Goal: Task Accomplishment & Management: Use online tool/utility

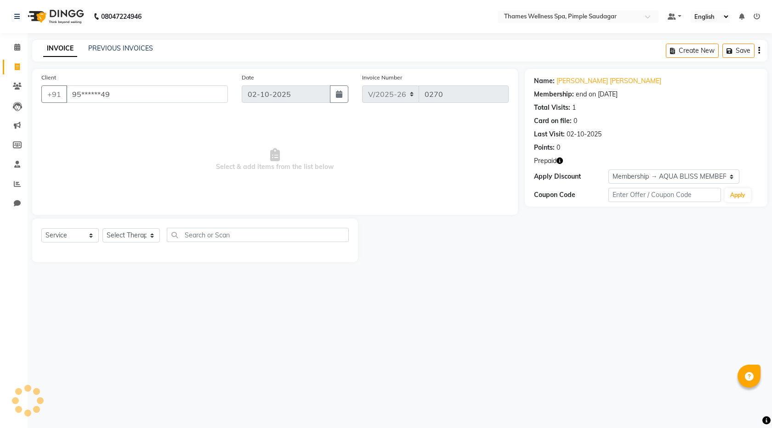
select select "8709"
select select "service"
select select "1: Object"
click at [125, 97] on input "95******49" at bounding box center [147, 93] width 162 height 17
click at [16, 65] on icon at bounding box center [17, 66] width 5 height 7
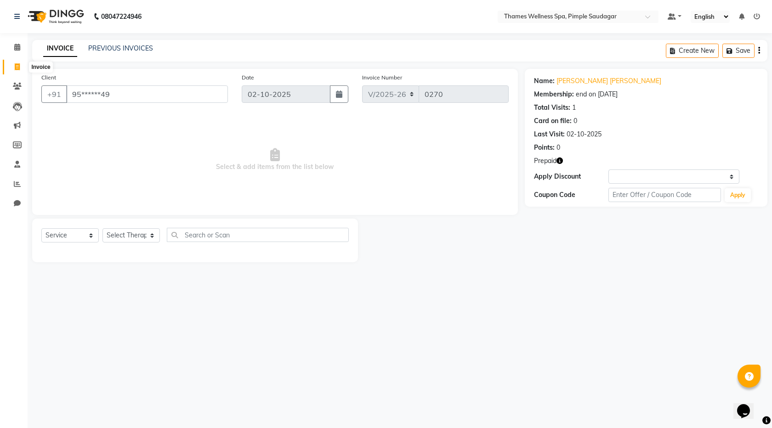
select select "service"
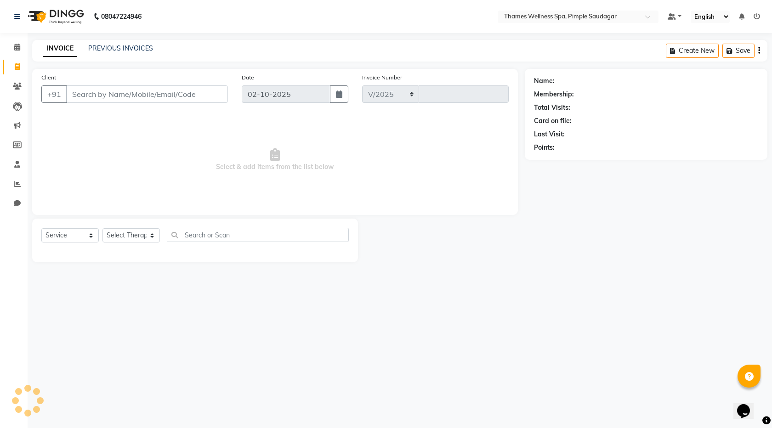
select select "8709"
type input "0270"
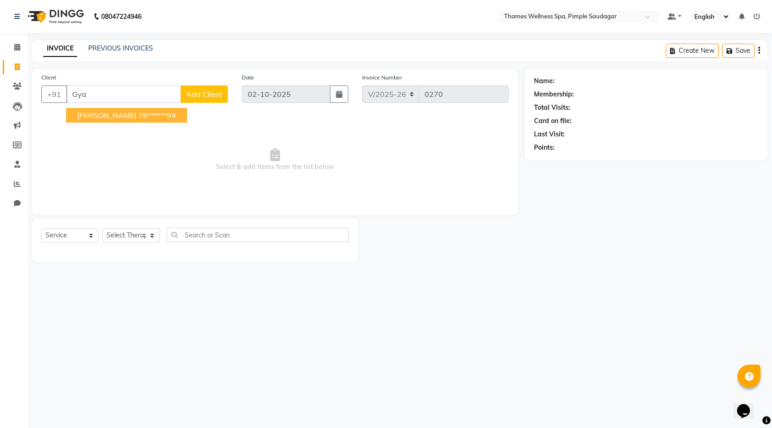
click at [105, 113] on span "[PERSON_NAME]" at bounding box center [106, 115] width 59 height 9
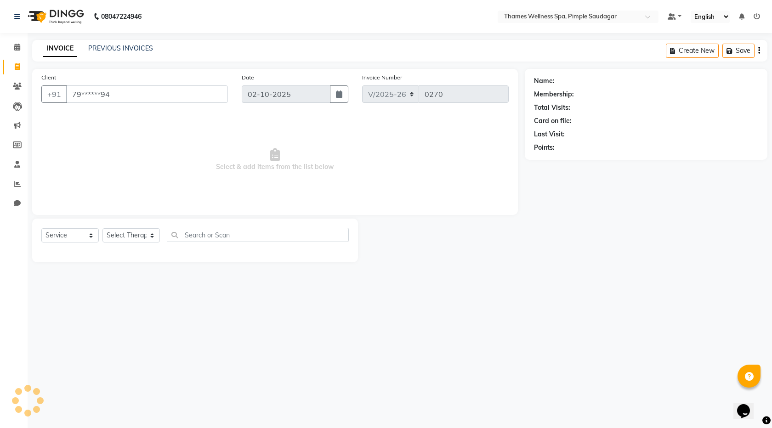
type input "79******94"
click at [581, 78] on link "[PERSON_NAME]" at bounding box center [581, 81] width 51 height 10
click at [15, 63] on icon at bounding box center [17, 66] width 5 height 7
select select "service"
select select "8709"
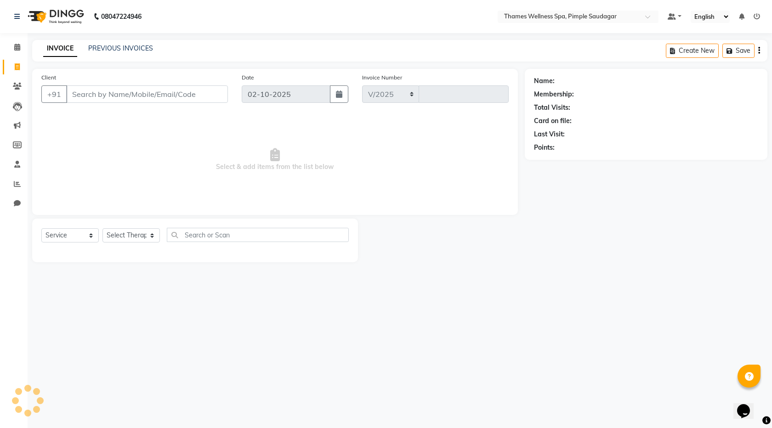
type input "0270"
type input "9822357578"
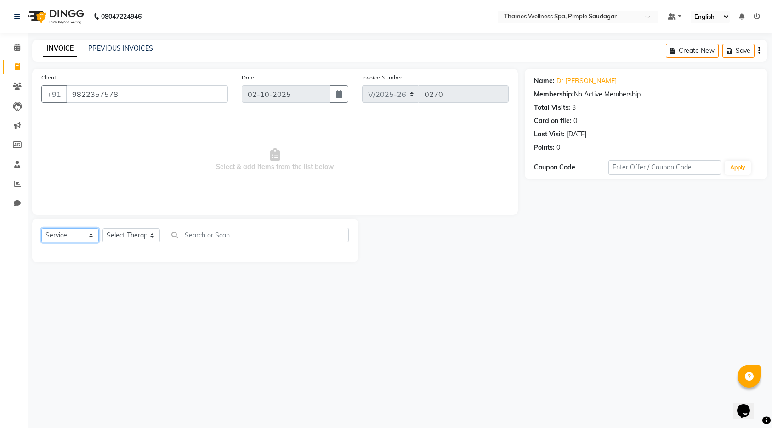
click at [56, 237] on select "Select Service Product Membership Package Voucher Prepaid Gift Card" at bounding box center [69, 235] width 57 height 14
click at [112, 232] on select "Select Therapist [PERSON_NAME] Bem Hana kety [PERSON_NAME] Mishi [PERSON_NAME] …" at bounding box center [130, 235] width 57 height 14
select select "88610"
click at [102, 228] on select "Select Therapist [PERSON_NAME] Bem Hana kety [PERSON_NAME] Mishi [PERSON_NAME] …" at bounding box center [130, 235] width 57 height 14
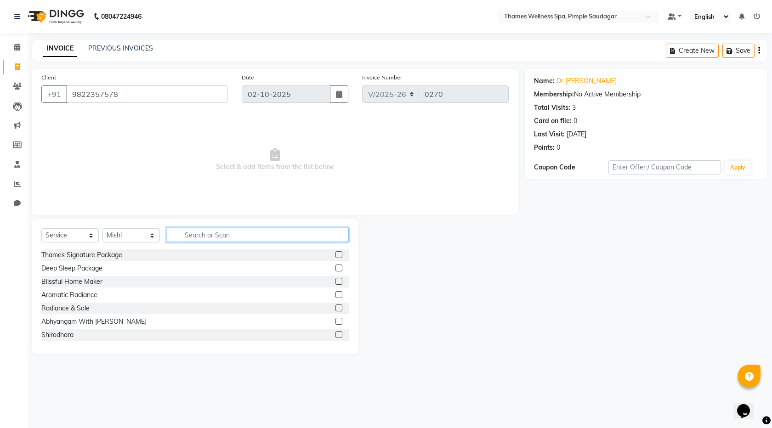
click at [194, 234] on input "text" at bounding box center [258, 235] width 182 height 14
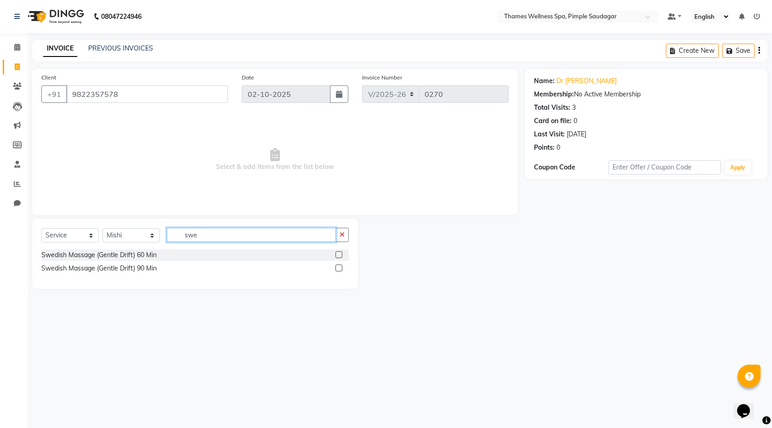
type input "swe"
click at [333, 252] on div "Swedish Massage (Gentle Drift) 60 Min" at bounding box center [194, 254] width 307 height 11
click at [342, 251] on div at bounding box center [341, 254] width 13 height 11
click at [339, 254] on label at bounding box center [338, 254] width 7 height 7
click at [339, 254] on input "checkbox" at bounding box center [338, 255] width 6 height 6
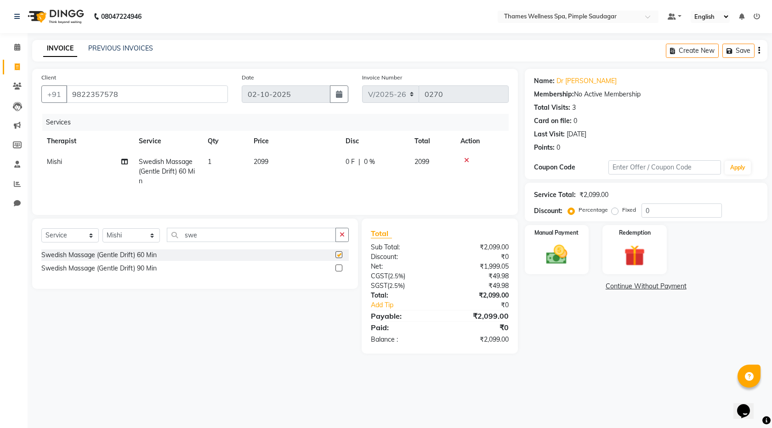
checkbox input "false"
click at [360, 157] on td "0 F | 0 %" at bounding box center [374, 172] width 69 height 40
select select "88610"
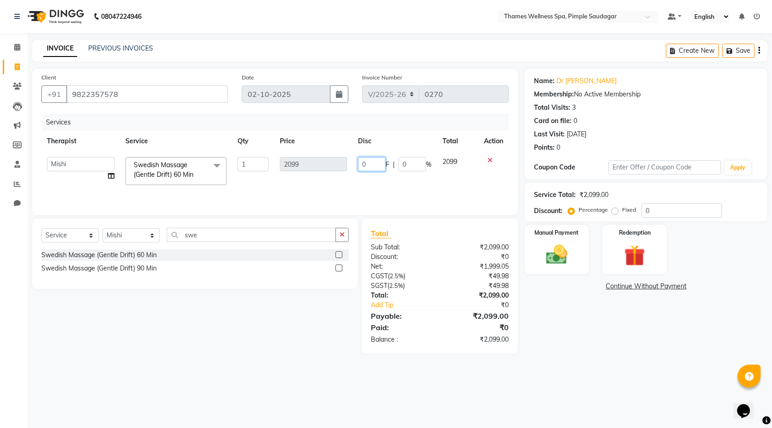
click at [320, 167] on tr "[PERSON_NAME] Bem Hana kety [PERSON_NAME] Mishi [PERSON_NAME] [PERSON_NAME] Das…" at bounding box center [274, 171] width 467 height 39
type input "699"
click at [487, 190] on td at bounding box center [493, 171] width 30 height 39
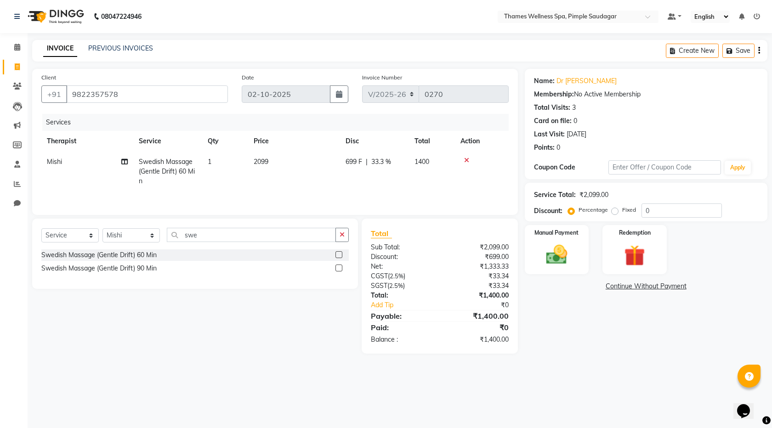
click at [353, 160] on span "699 F" at bounding box center [353, 162] width 17 height 10
select select "88610"
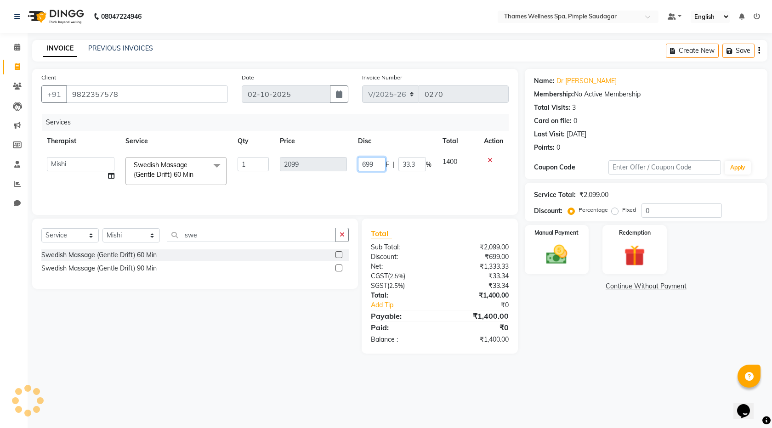
drag, startPoint x: 367, startPoint y: 162, endPoint x: 336, endPoint y: 175, distance: 33.2
click at [336, 175] on tr "[PERSON_NAME] Bem Hana kety [PERSON_NAME] Mishi [PERSON_NAME] [PERSON_NAME] Das…" at bounding box center [274, 171] width 467 height 39
type input "599"
click at [380, 170] on input "599" at bounding box center [372, 164] width 28 height 14
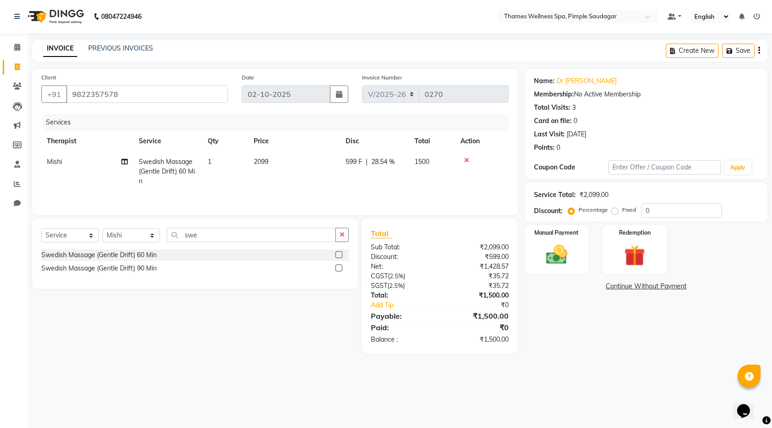
click at [420, 188] on tr "Mishi Swedish Massage (Gentle Drift) 60 Min 1 2099 599 F | 28.54 % 1500" at bounding box center [274, 172] width 467 height 40
click at [561, 252] on img at bounding box center [557, 254] width 36 height 25
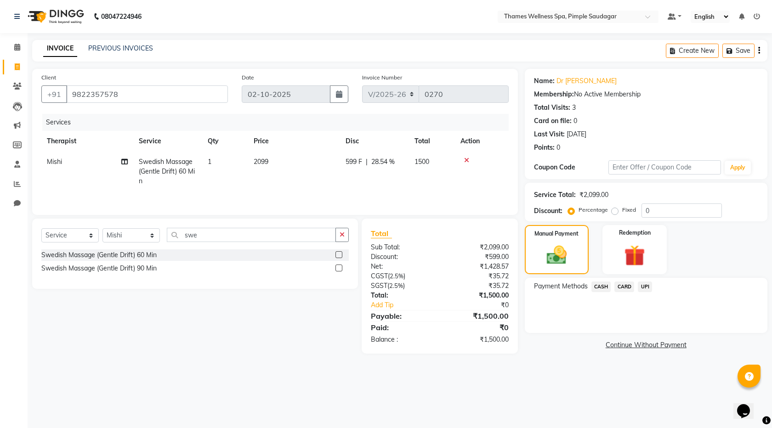
click at [604, 284] on span "CASH" at bounding box center [601, 287] width 20 height 11
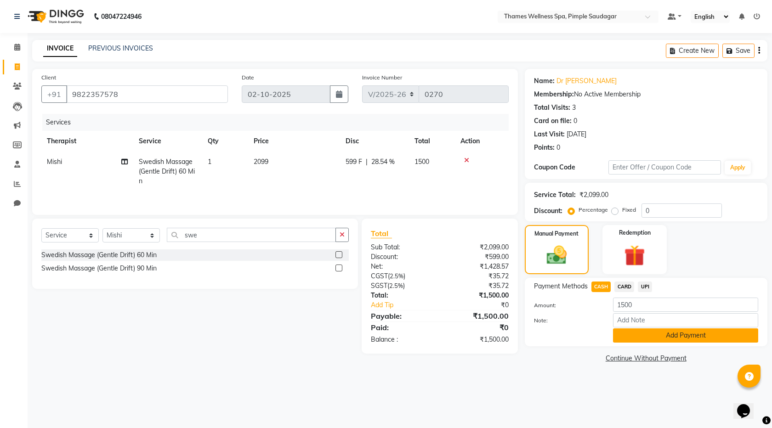
click at [667, 338] on button "Add Payment" at bounding box center [685, 335] width 145 height 14
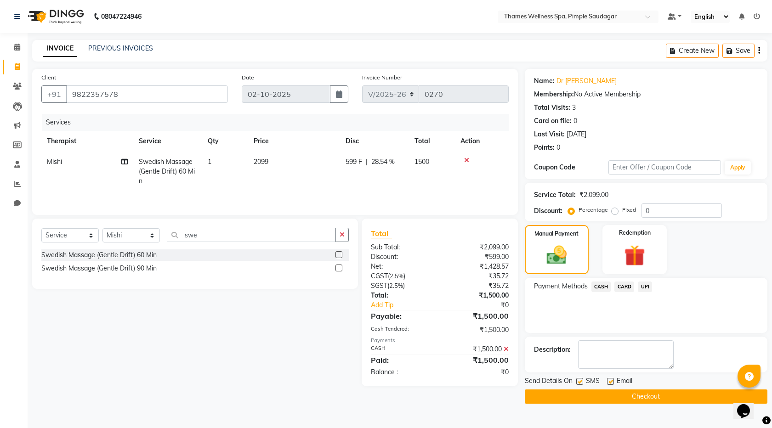
click at [657, 397] on button "Checkout" at bounding box center [646, 397] width 243 height 14
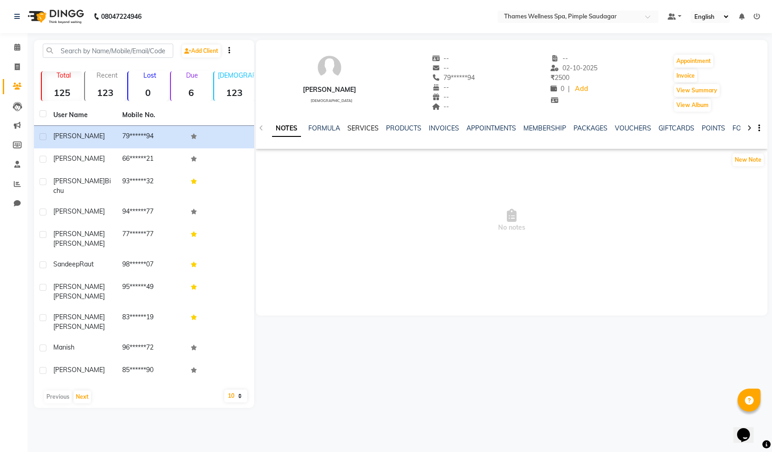
click at [355, 130] on link "SERVICES" at bounding box center [362, 128] width 31 height 8
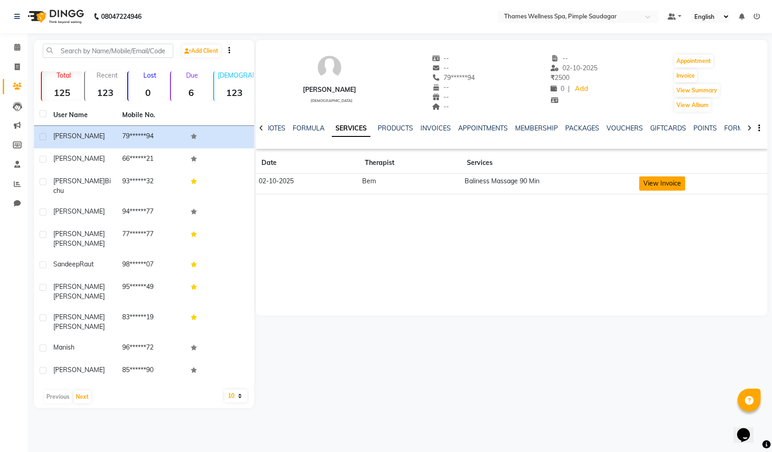
click at [673, 181] on button "View Invoice" at bounding box center [662, 183] width 46 height 14
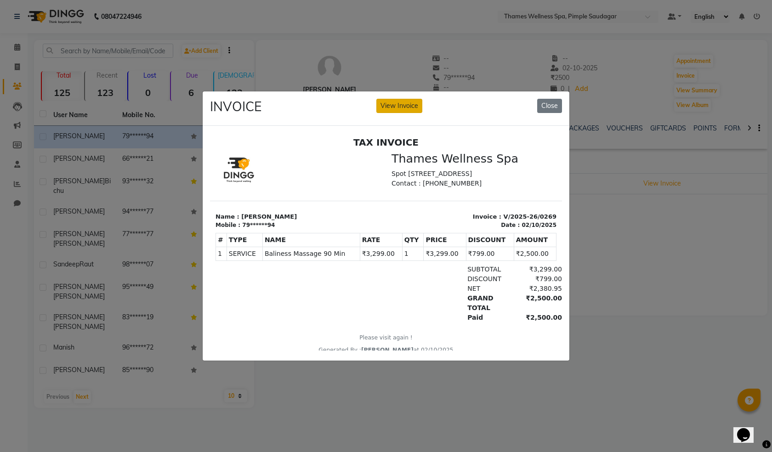
click at [388, 102] on button "View Invoice" at bounding box center [399, 106] width 46 height 14
